Goal: Navigation & Orientation: Find specific page/section

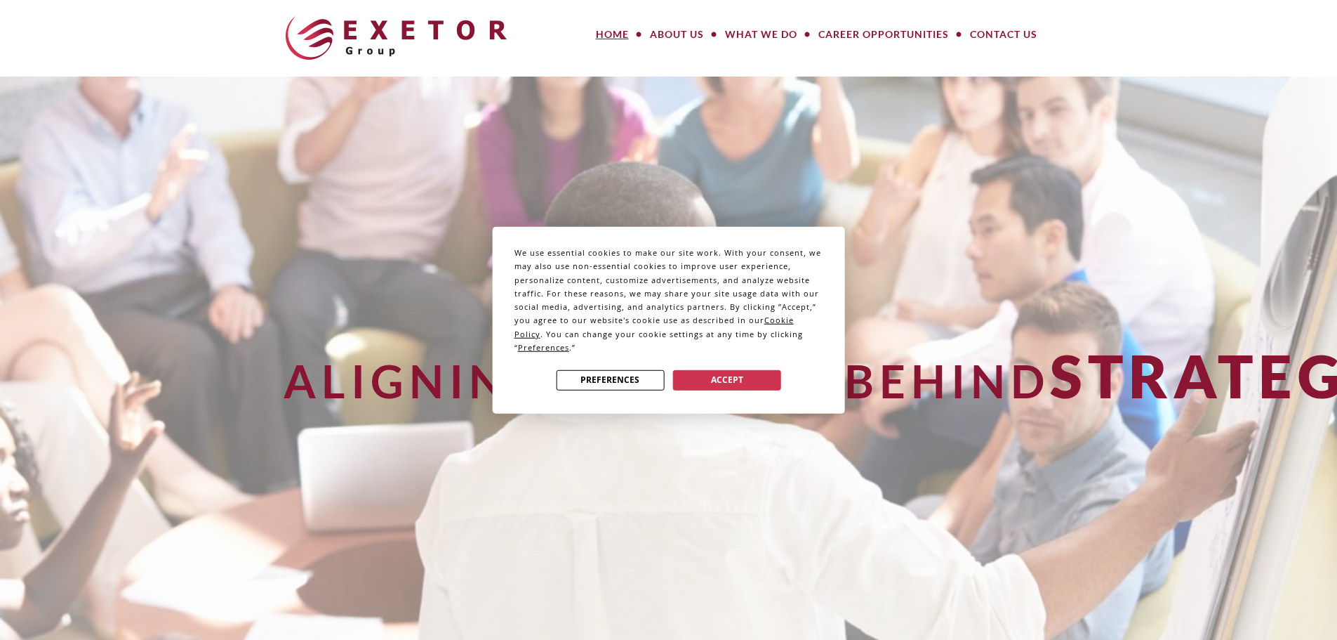
click at [685, 33] on div "We use essential cookies to make our site work. With your consent, we may also …" at bounding box center [668, 320] width 1337 height 640
click at [717, 377] on button "Accept" at bounding box center [727, 379] width 108 height 20
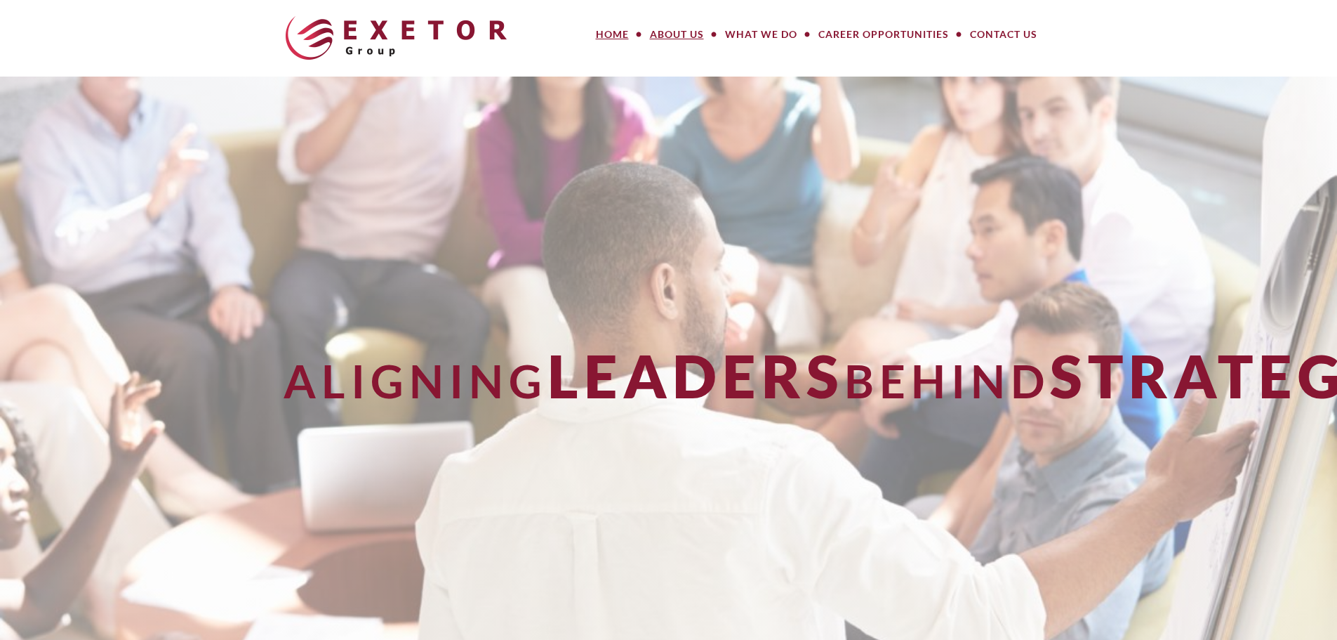
click at [680, 34] on link "About Us" at bounding box center [677, 34] width 75 height 28
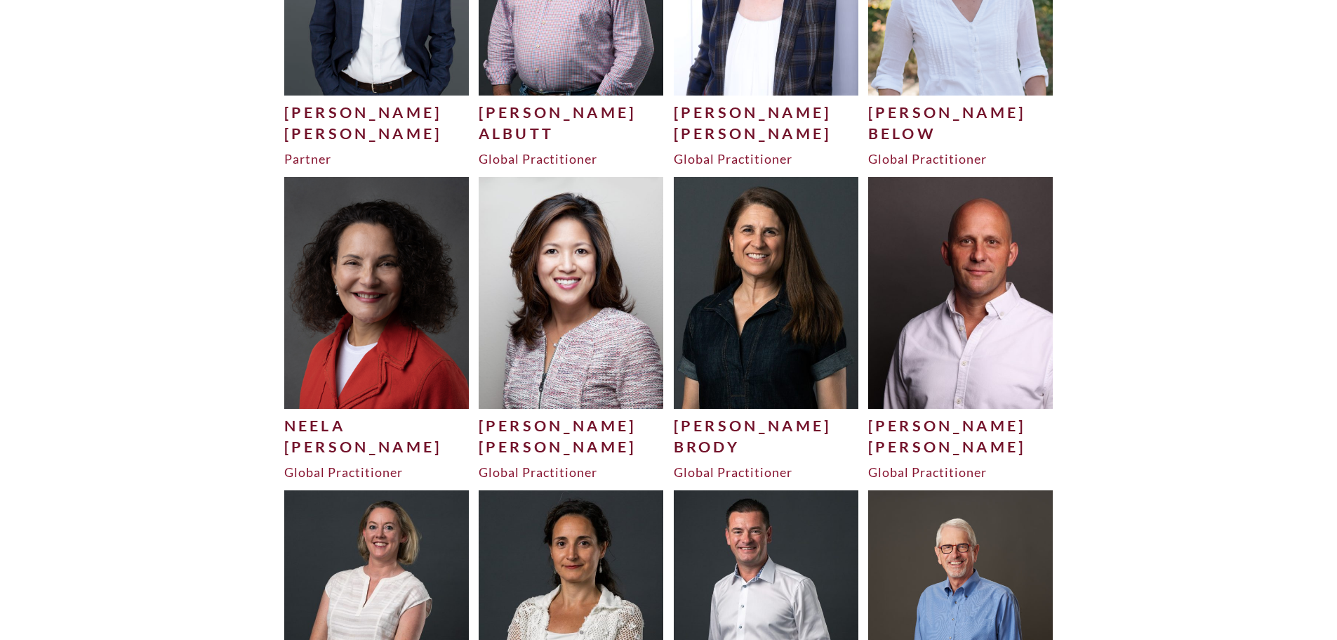
scroll to position [791, 0]
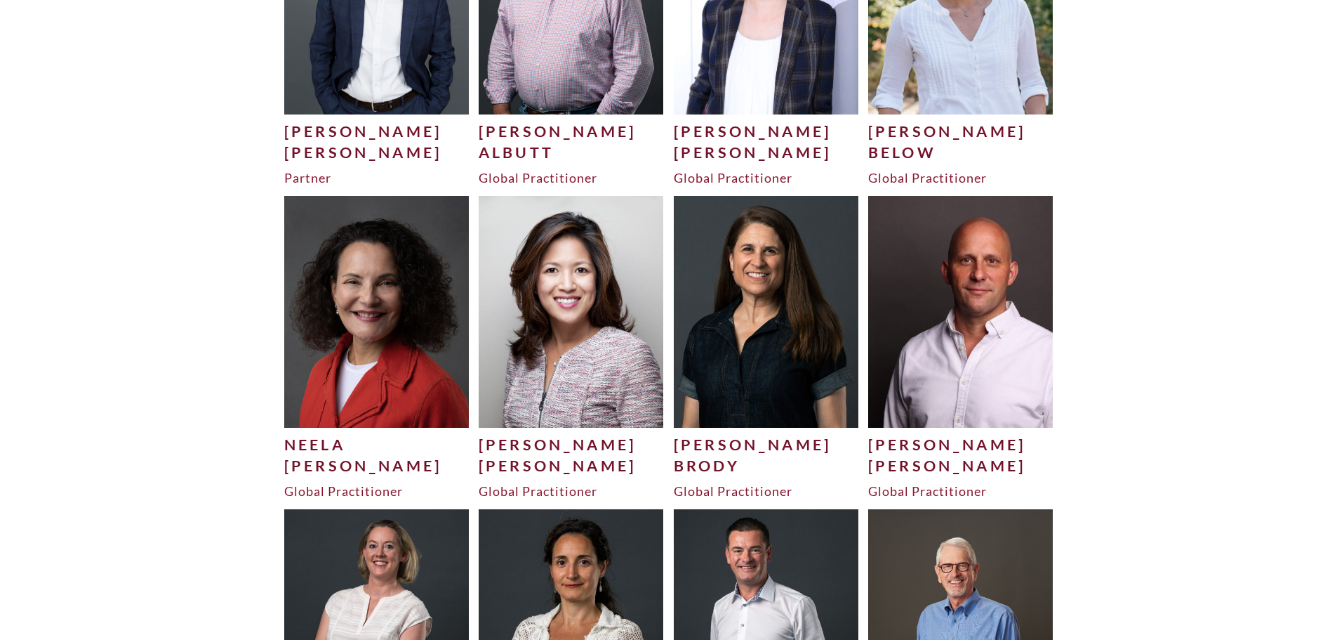
drag, startPoint x: 1346, startPoint y: 53, endPoint x: 1333, endPoint y: 139, distance: 87.4
click at [341, 282] on img at bounding box center [376, 311] width 185 height 231
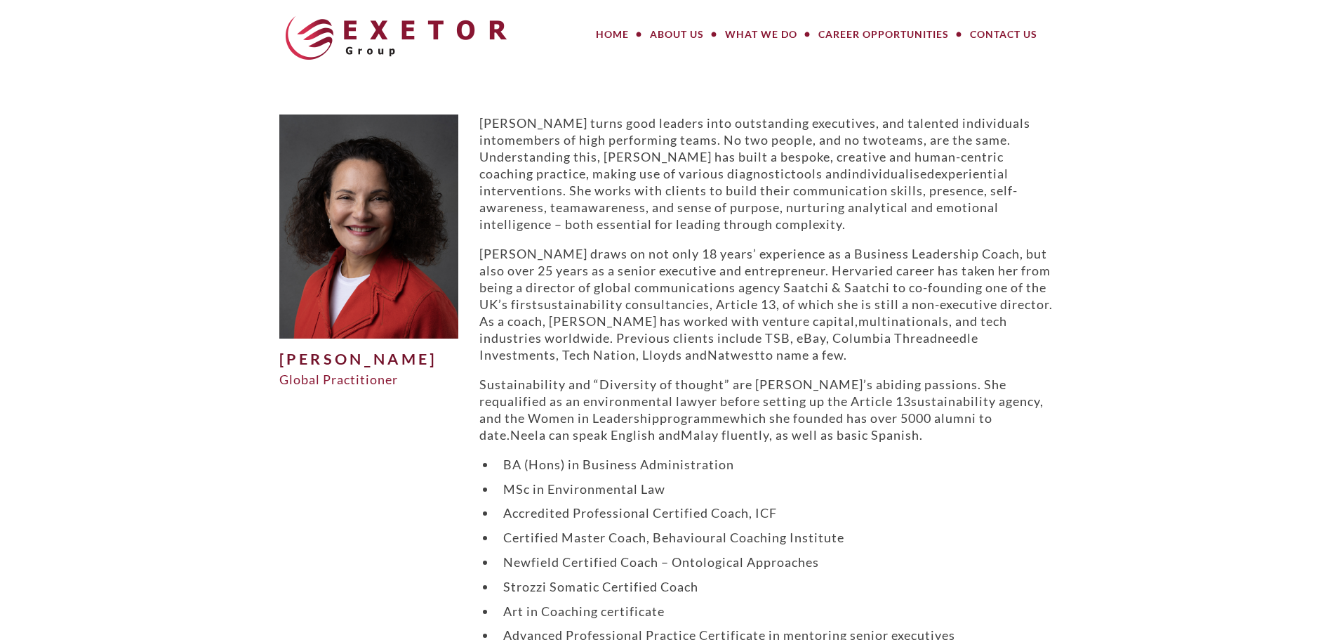
click at [985, 429] on p "Sustainability and “Diversity of thought” are Neela’s abiding passions. She req…" at bounding box center [768, 409] width 579 height 67
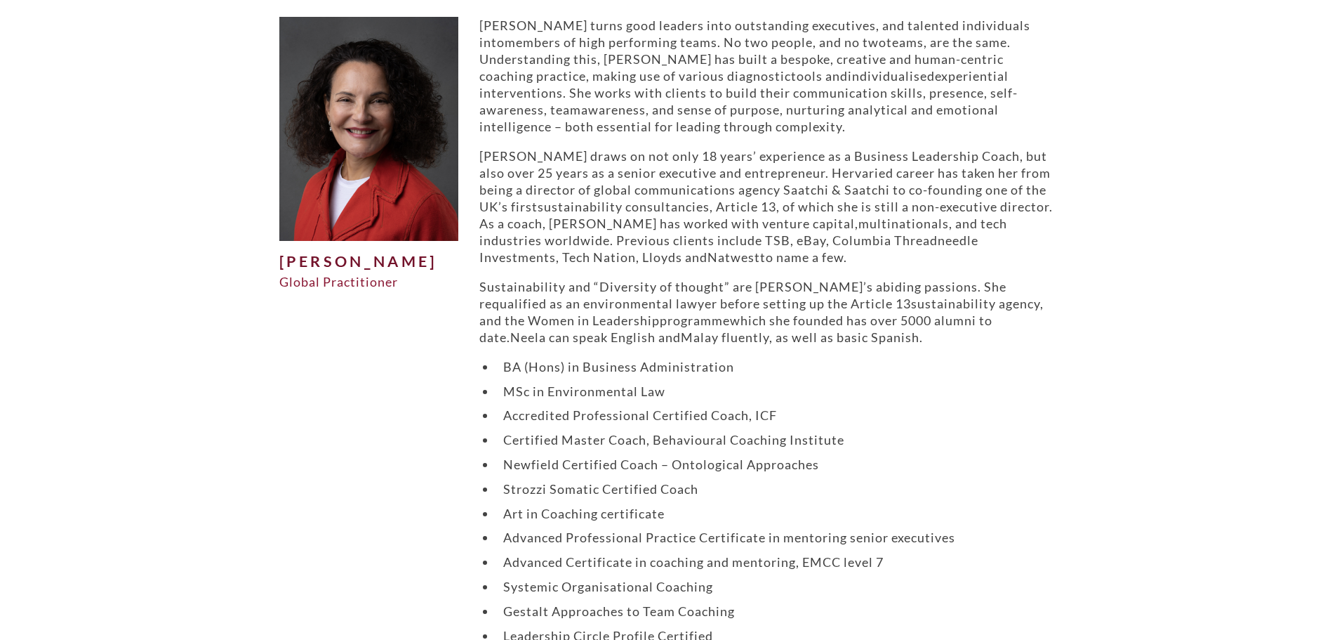
scroll to position [89, 0]
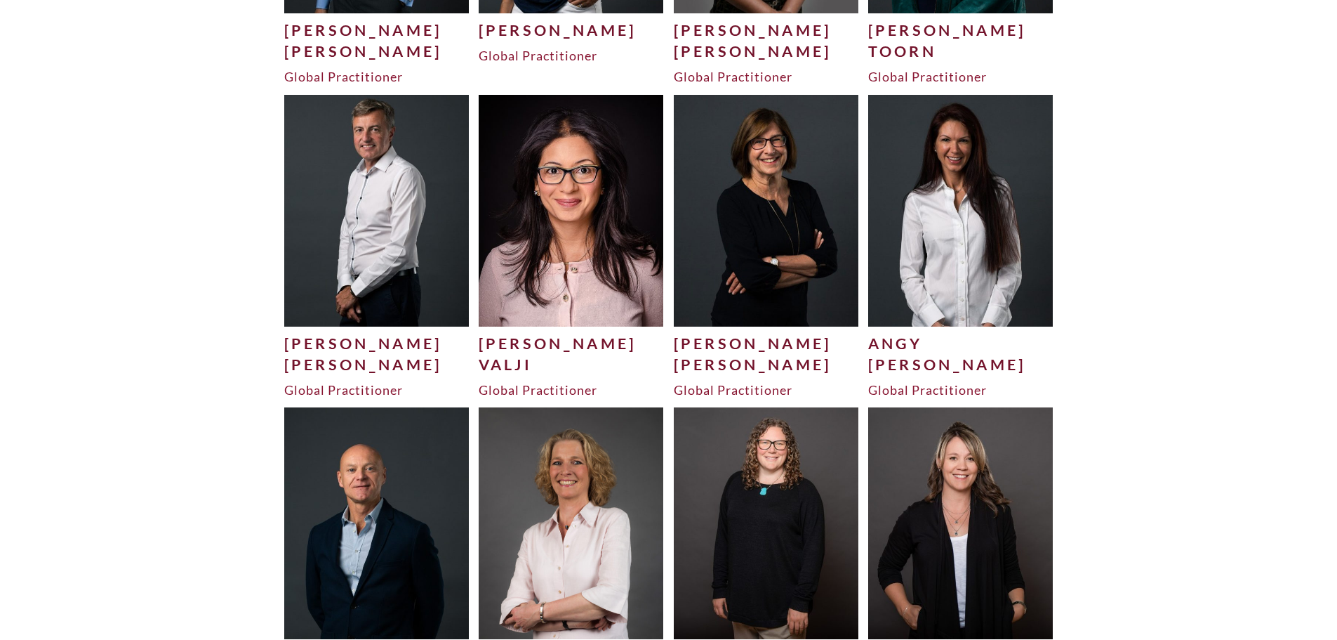
scroll to position [4576, 0]
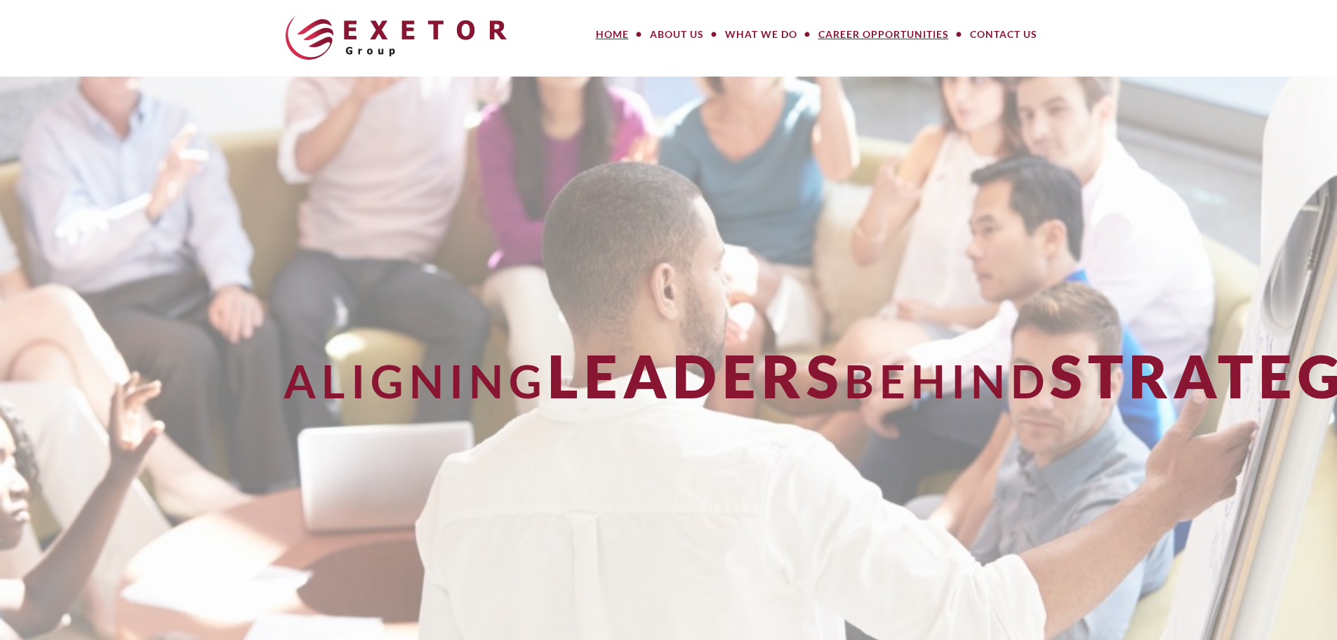
click at [903, 34] on link "Career Opportunities" at bounding box center [884, 34] width 152 height 28
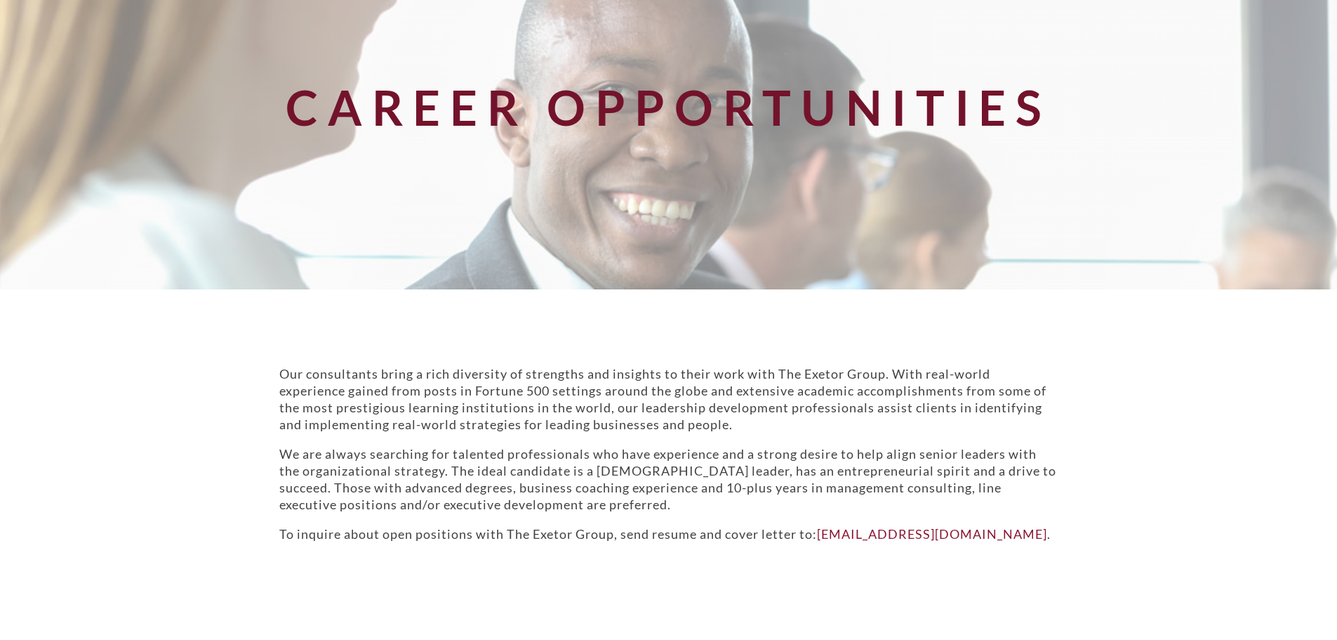
scroll to position [277, 0]
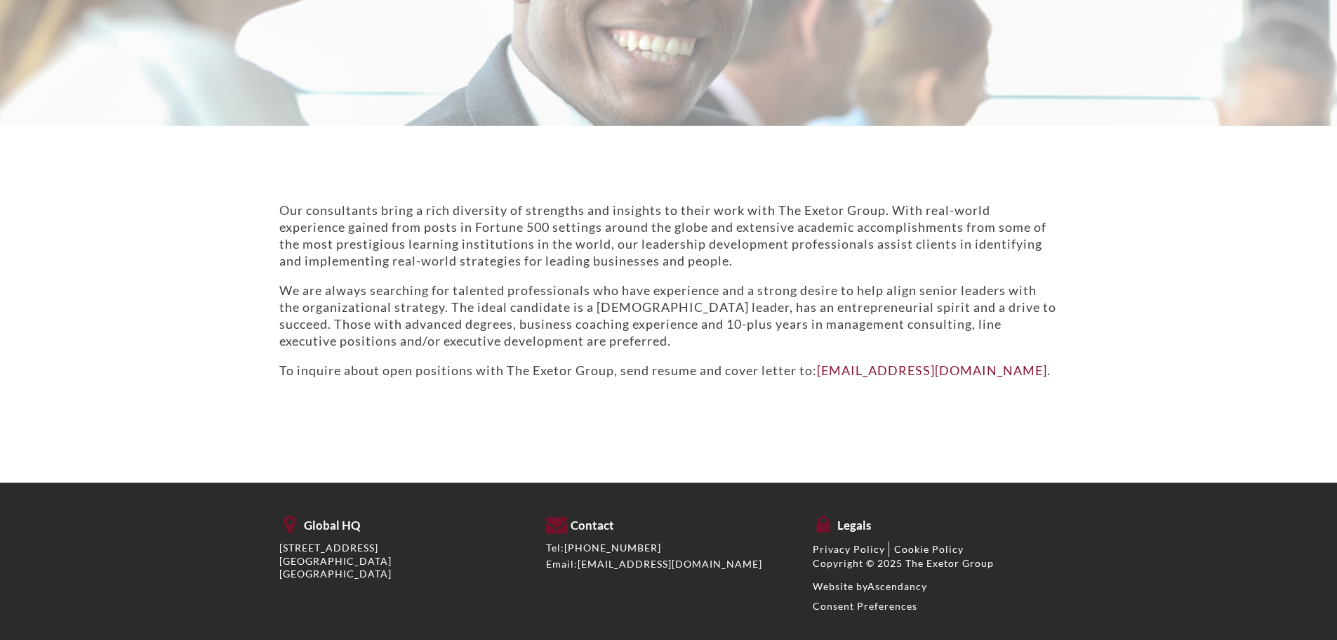
drag, startPoint x: 1341, startPoint y: 162, endPoint x: 1320, endPoint y: 344, distance: 183.0
click at [1320, 344] on html "MENU MENU Home About Us Meet Our Team How We Work Our Values What We Do Large P…" at bounding box center [668, 190] width 1337 height 935
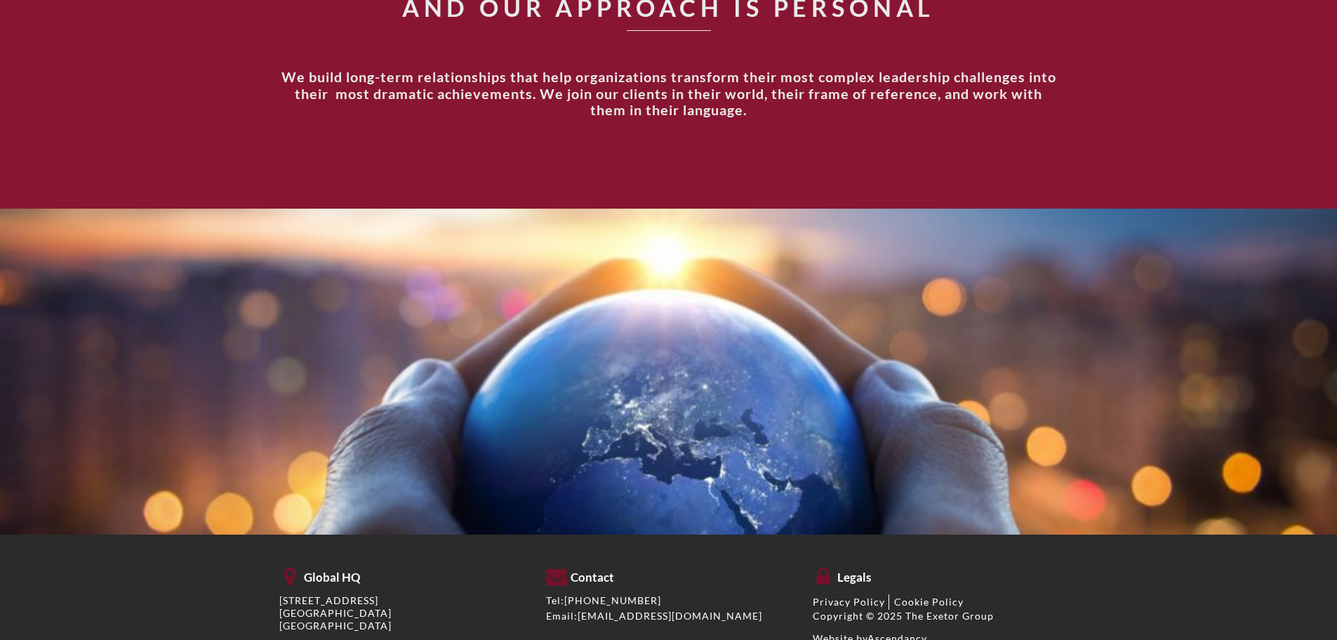
scroll to position [1949, 0]
